Goal: Information Seeking & Learning: Learn about a topic

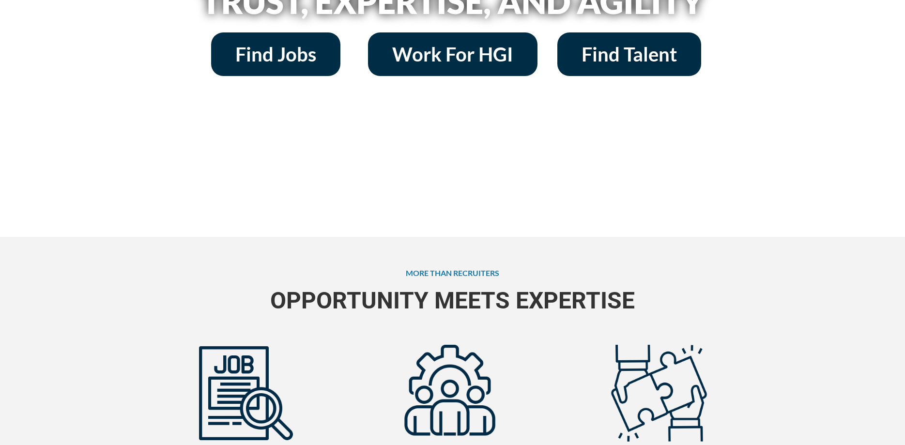
scroll to position [49, 0]
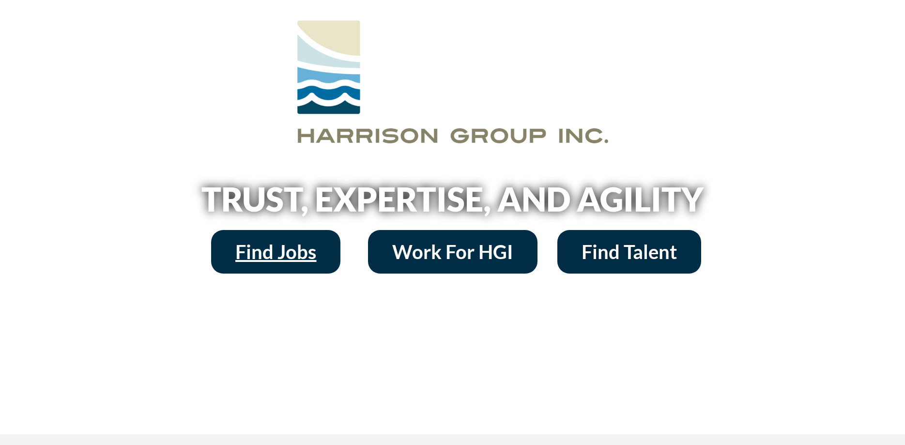
click at [334, 255] on link "Find Jobs" at bounding box center [275, 252] width 129 height 44
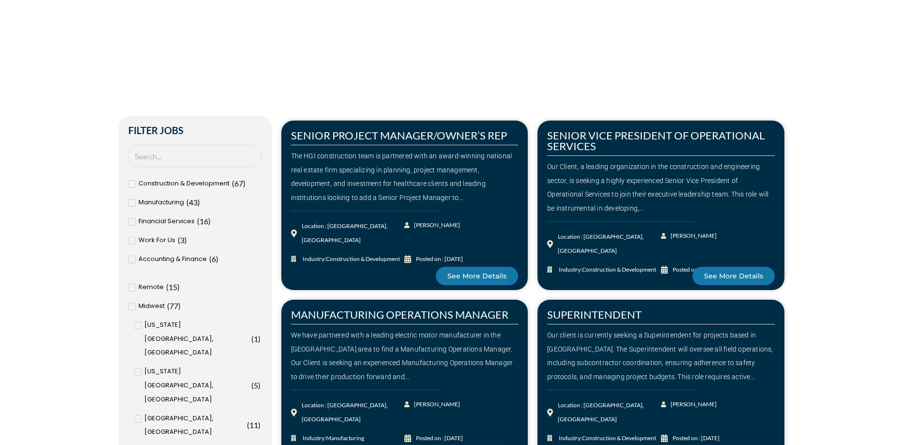
scroll to position [494, 0]
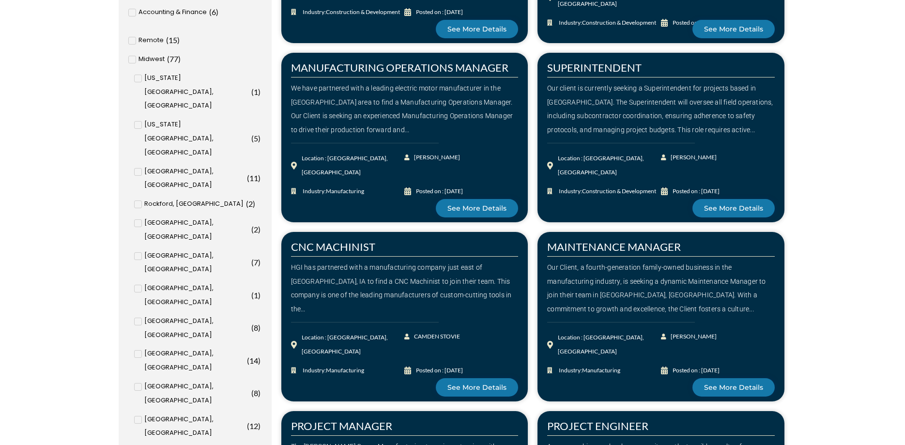
click at [140, 168] on span at bounding box center [138, 172] width 8 height 8
click at [0, 0] on input "[GEOGRAPHIC_DATA], [GEOGRAPHIC_DATA] ( 11 )" at bounding box center [0, 0] width 0 height 0
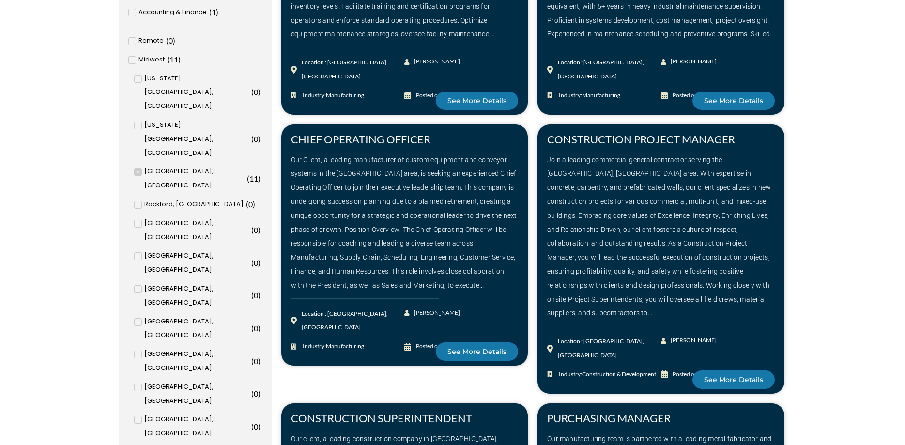
scroll to position [325, 0]
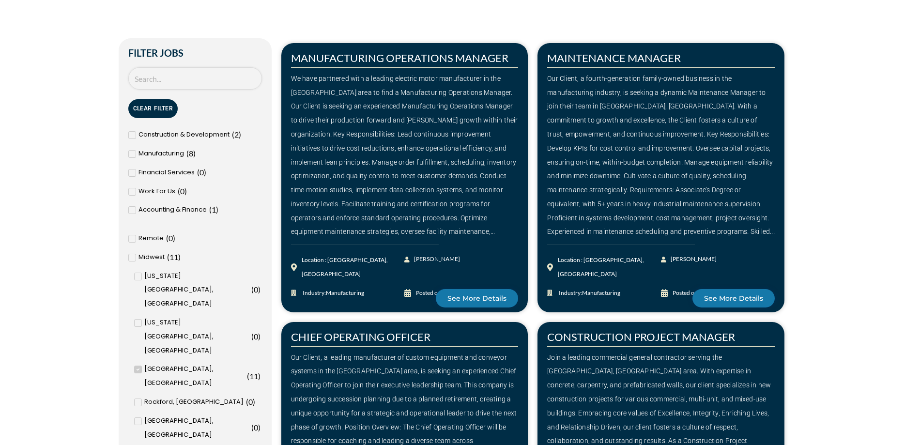
click at [182, 79] on input "Search Job" at bounding box center [195, 78] width 134 height 23
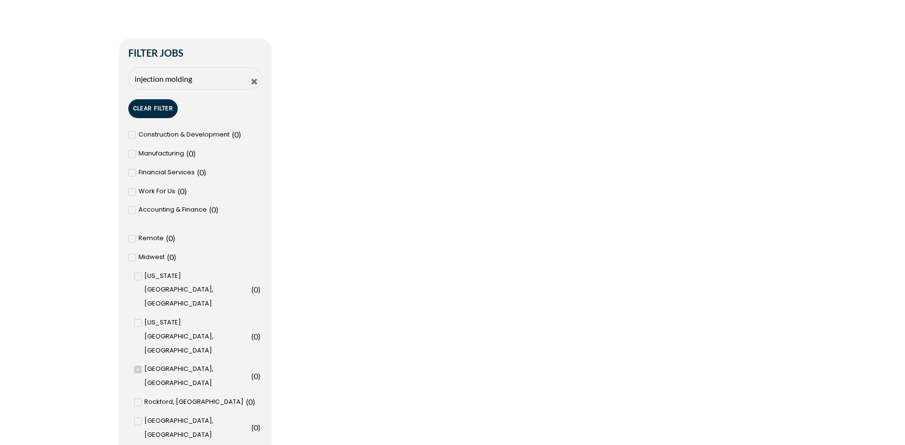
click at [137, 369] on icon at bounding box center [138, 370] width 3 height 2
click at [0, 0] on input "[GEOGRAPHIC_DATA], [GEOGRAPHIC_DATA] ( 0 )" at bounding box center [0, 0] width 0 height 0
click at [225, 74] on input "injection molding" at bounding box center [195, 78] width 134 height 23
drag, startPoint x: 222, startPoint y: 81, endPoint x: -25, endPoint y: 82, distance: 247.1
click at [128, 82] on input "injection molding" at bounding box center [195, 78] width 134 height 23
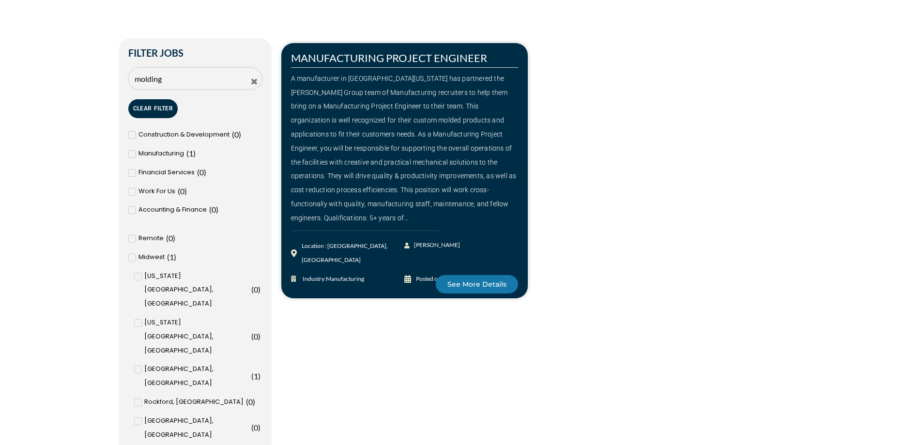
type input "molding"
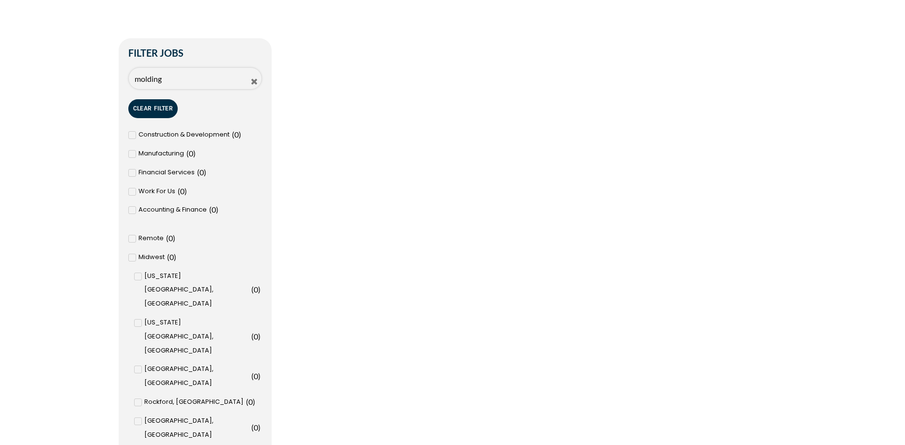
click at [201, 76] on input "molding" at bounding box center [195, 78] width 134 height 23
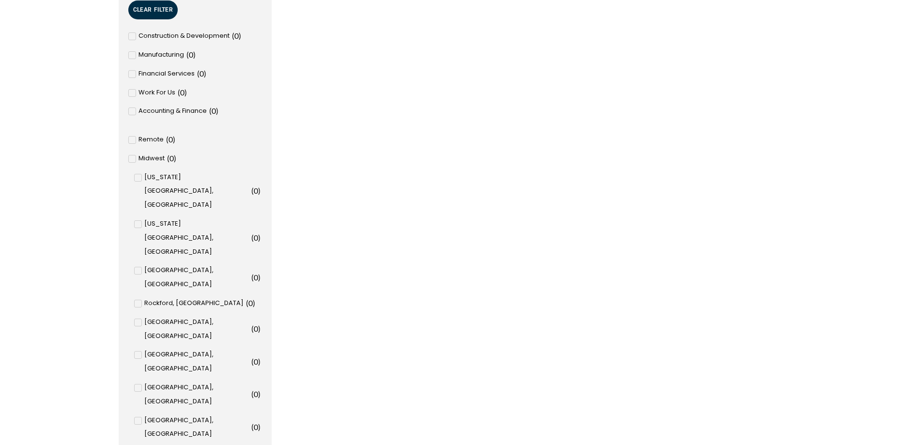
scroll to position [176, 0]
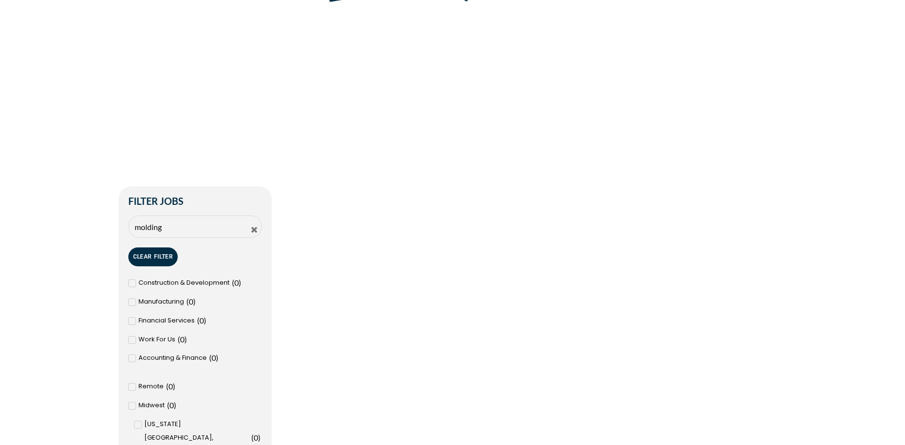
click at [253, 229] on icon at bounding box center [254, 230] width 6 height 6
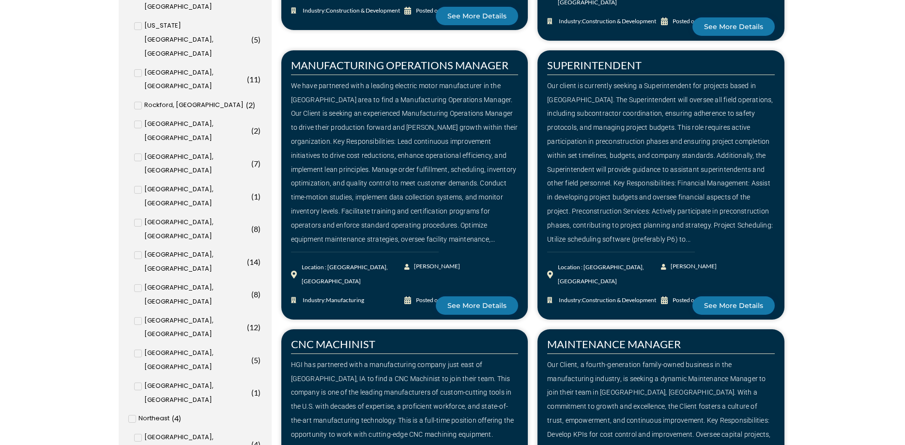
scroll to position [791, 0]
